Goal: Transaction & Acquisition: Purchase product/service

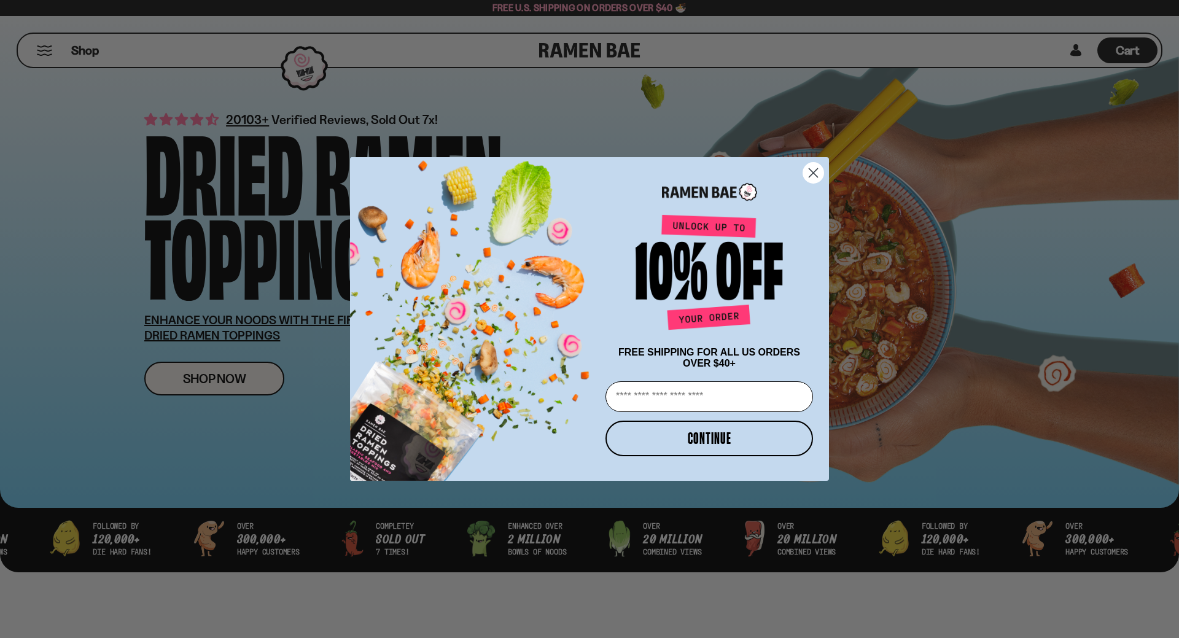
click at [811, 171] on icon "Close dialog" at bounding box center [813, 173] width 9 height 9
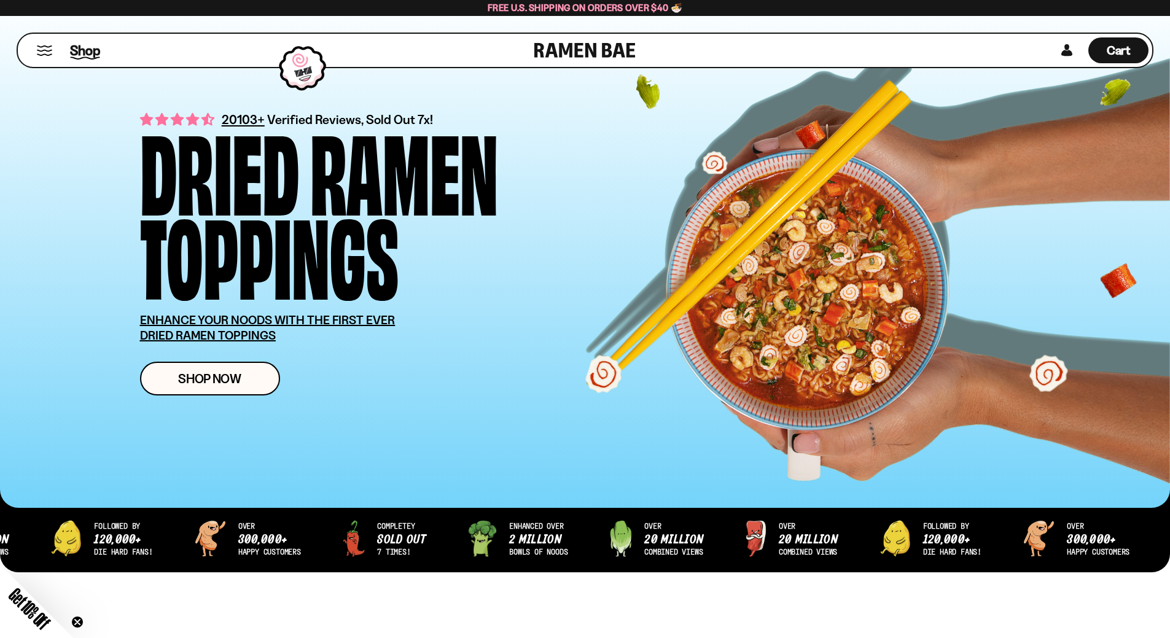
click at [85, 53] on span "Shop" at bounding box center [85, 50] width 30 height 18
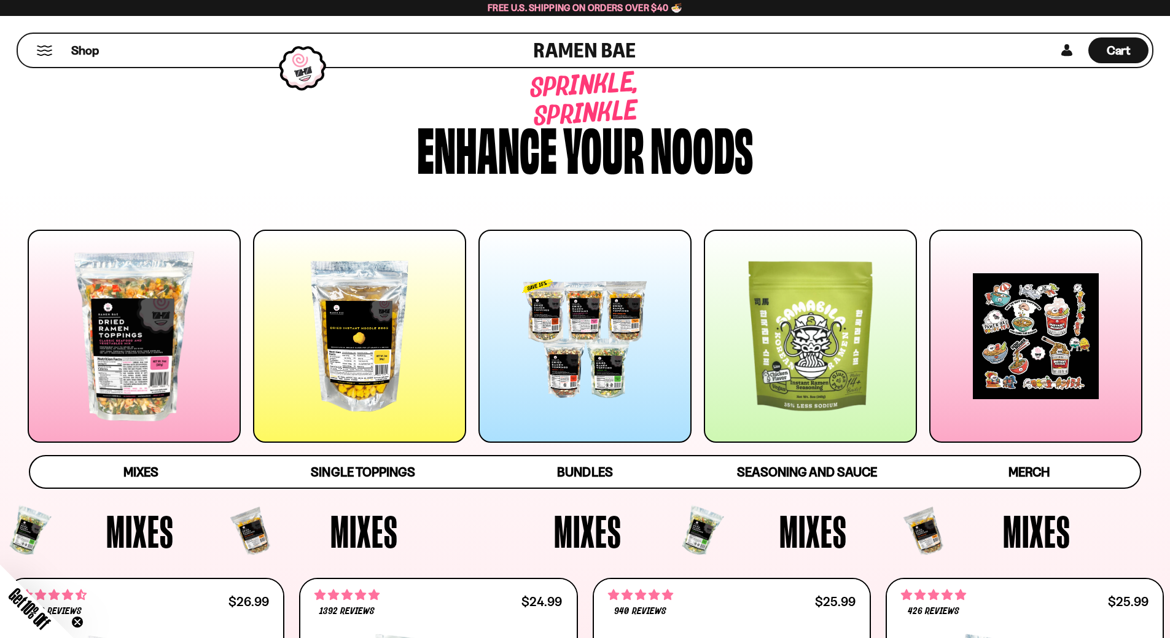
scroll to position [61, 0]
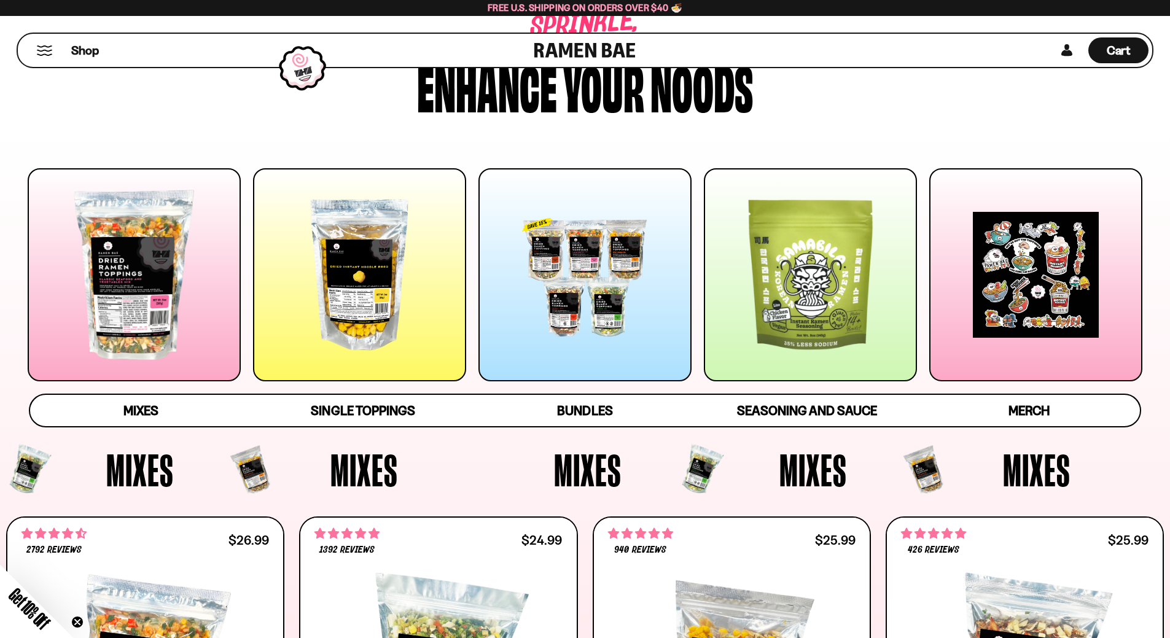
click at [182, 195] on div at bounding box center [134, 274] width 213 height 213
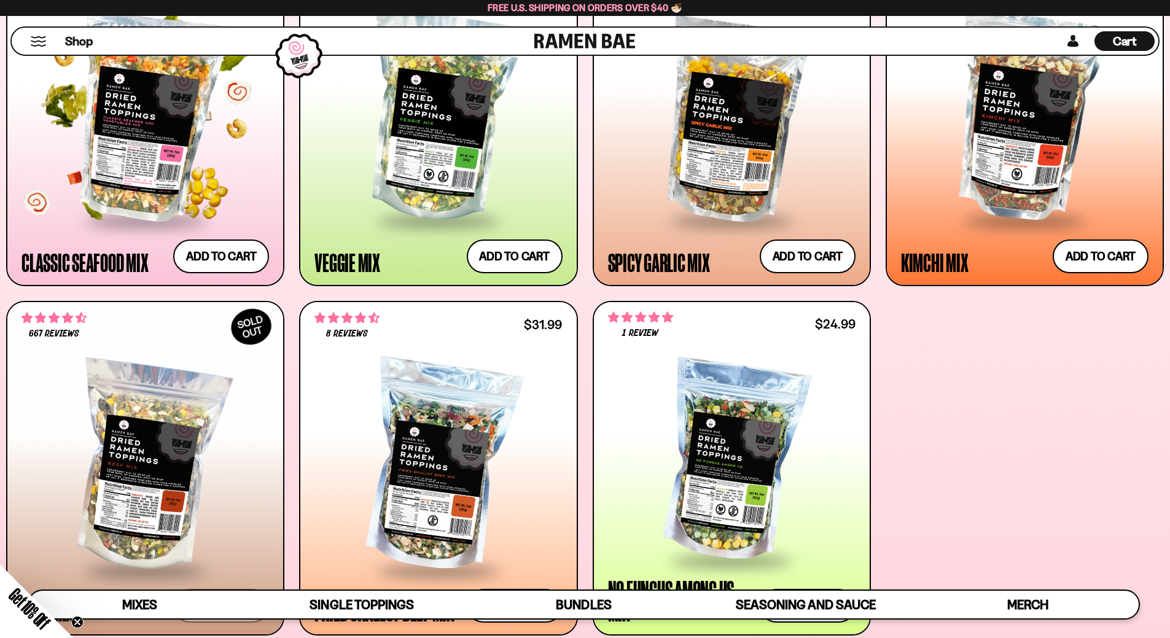
scroll to position [566, 0]
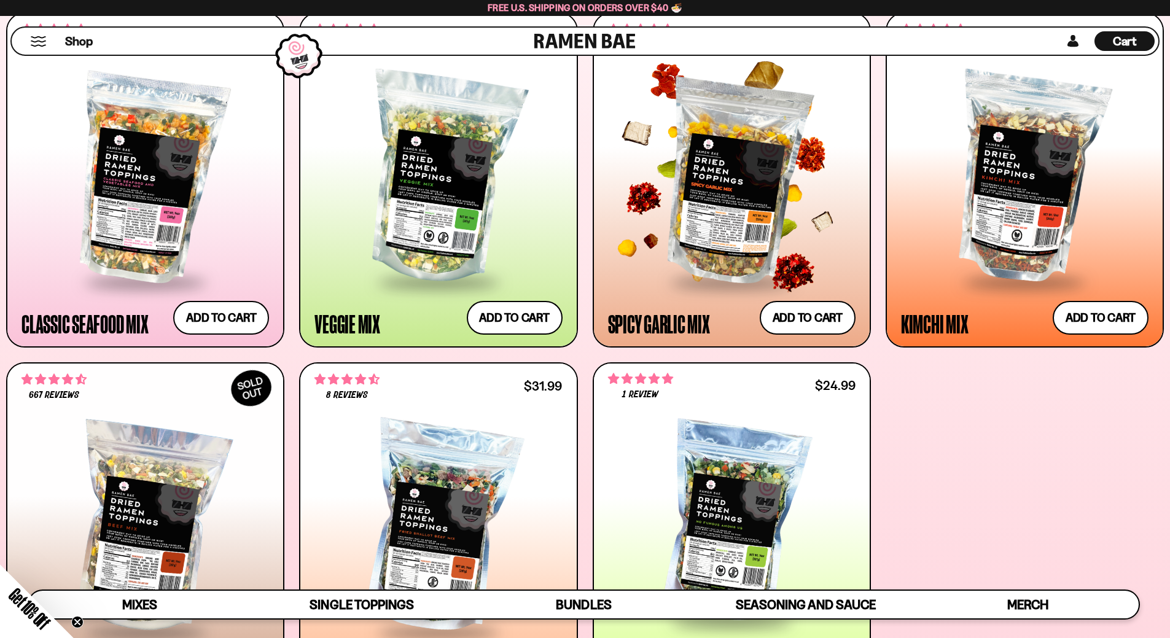
click at [709, 214] on div at bounding box center [732, 178] width 248 height 205
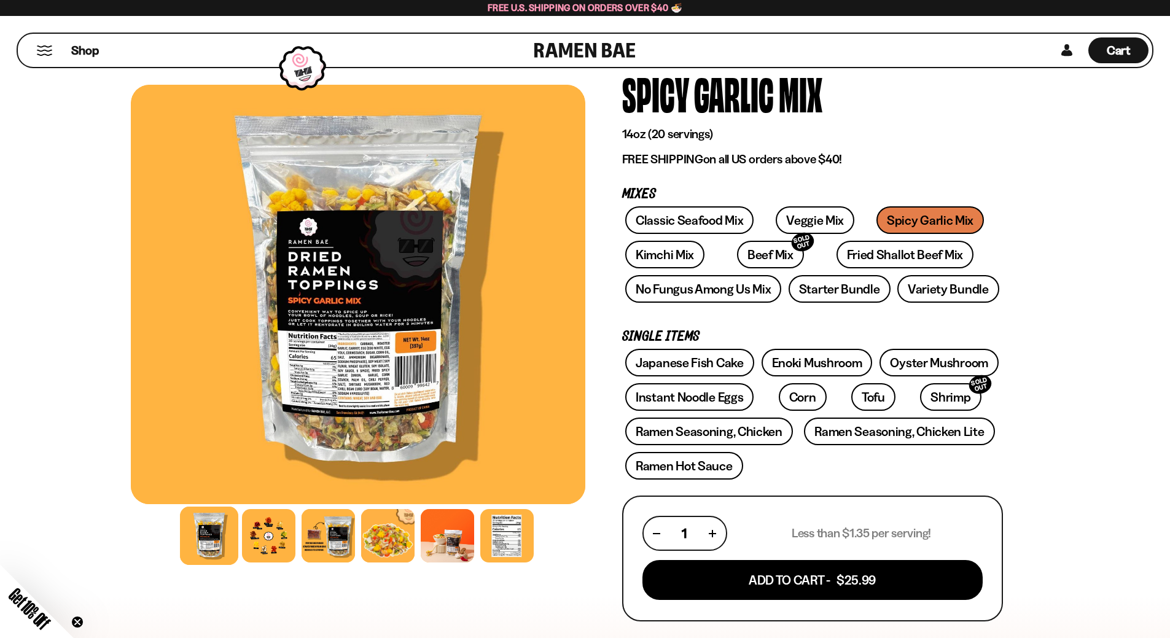
scroll to position [61, 0]
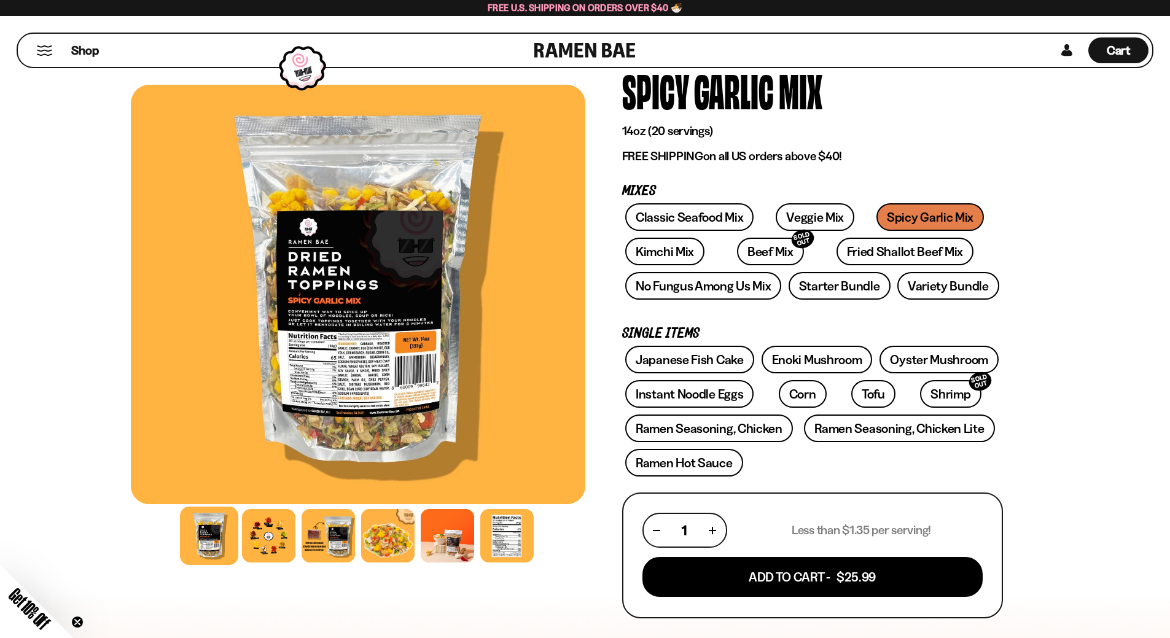
click at [405, 408] on div at bounding box center [358, 294] width 454 height 419
click at [411, 416] on div at bounding box center [358, 294] width 454 height 419
click at [330, 526] on div at bounding box center [328, 536] width 58 height 58
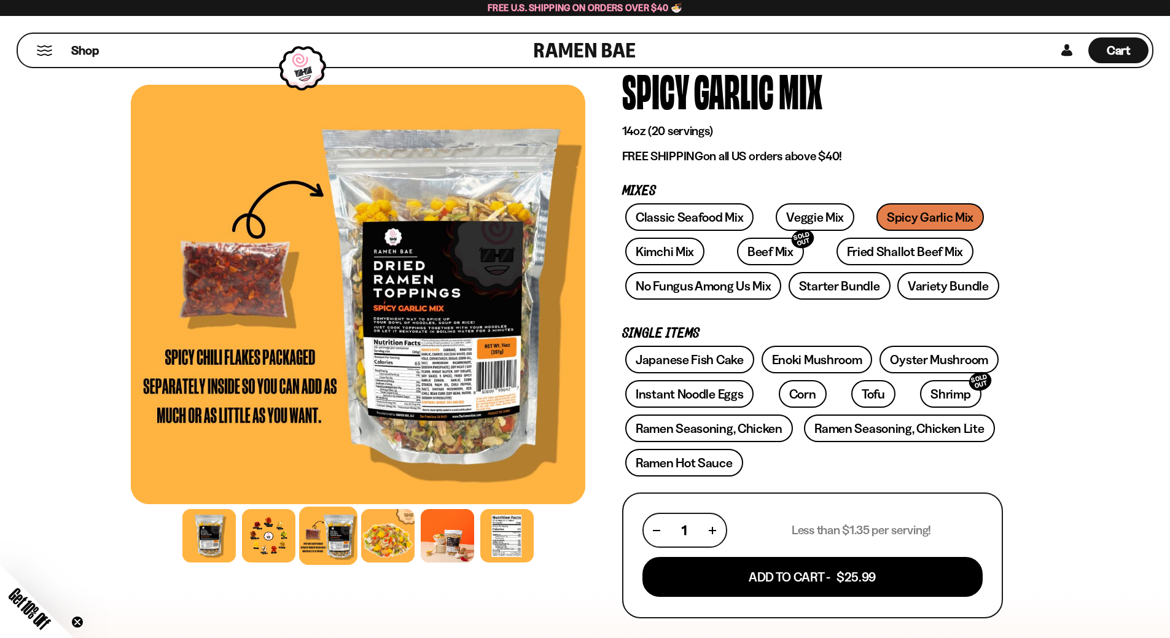
click at [477, 368] on div at bounding box center [357, 294] width 454 height 419
click at [491, 390] on div at bounding box center [357, 294] width 454 height 419
